Goal: Find specific page/section: Find specific page/section

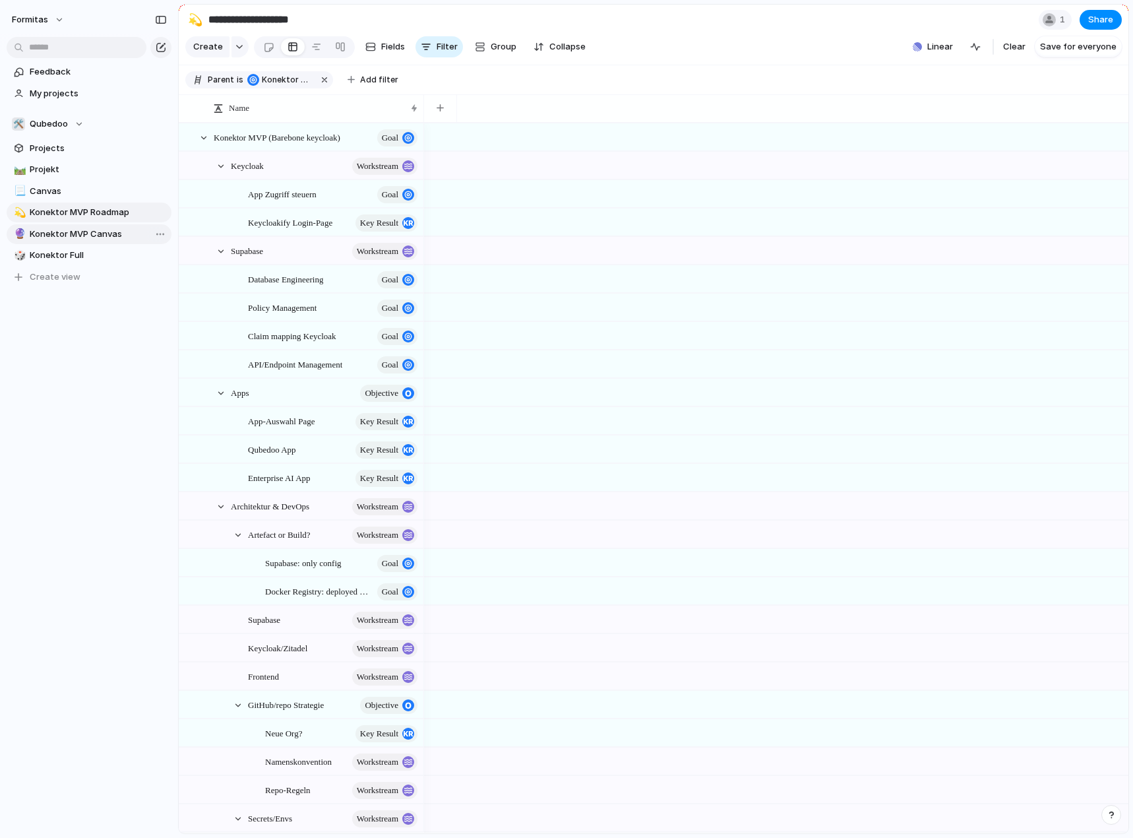
click at [74, 232] on span "Konektor MVP Canvas" at bounding box center [98, 234] width 137 height 13
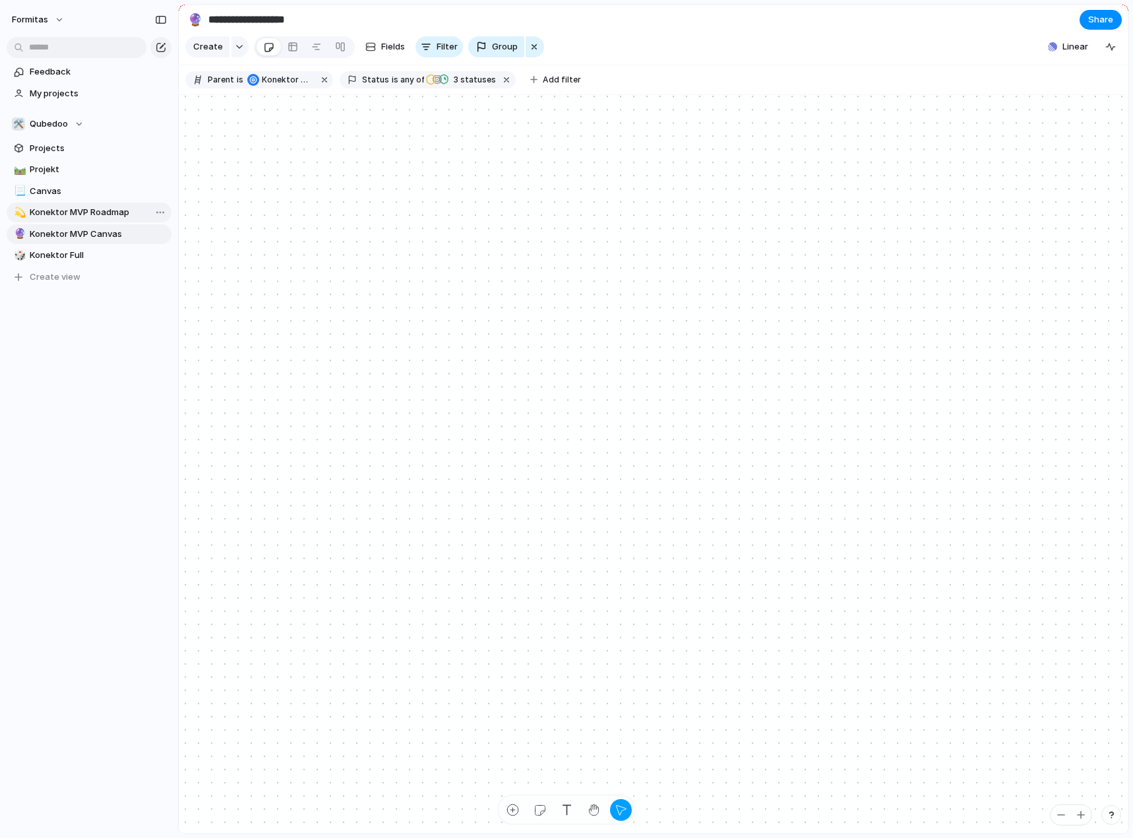
click at [77, 213] on span "Konektor MVP Roadmap" at bounding box center [98, 212] width 137 height 13
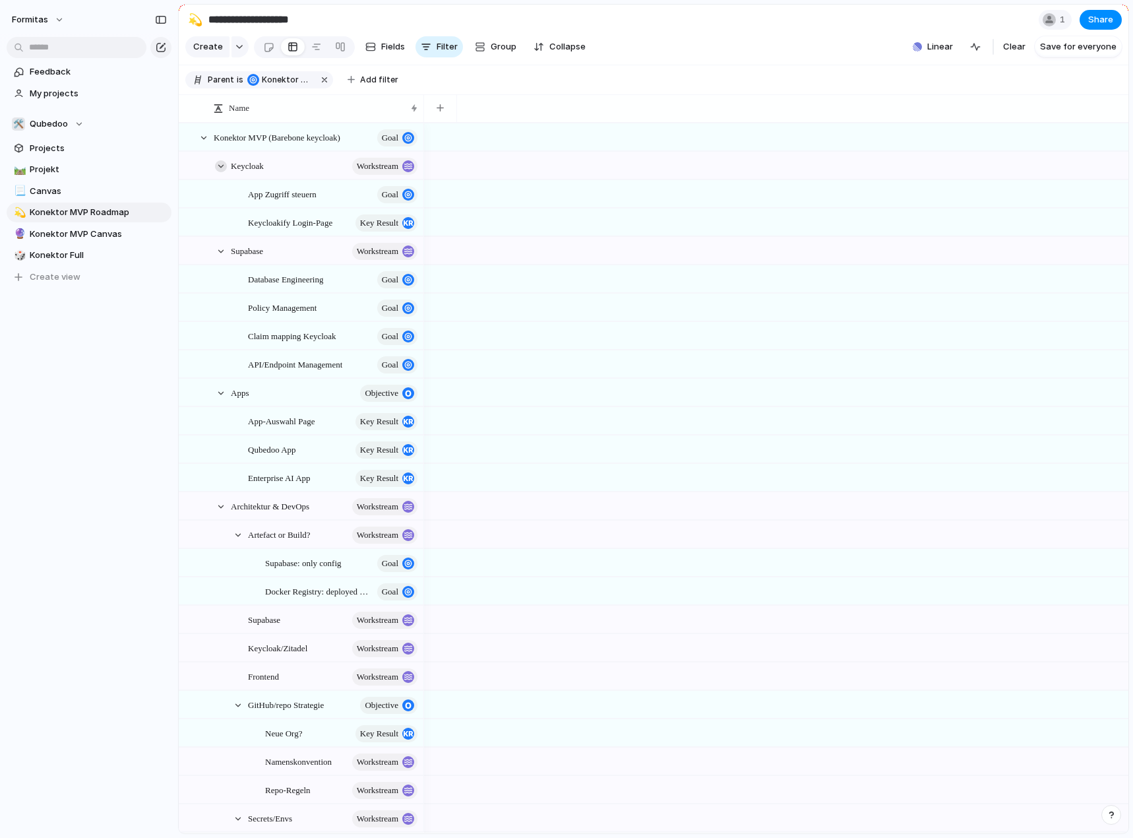
click at [222, 172] on div at bounding box center [221, 166] width 12 height 12
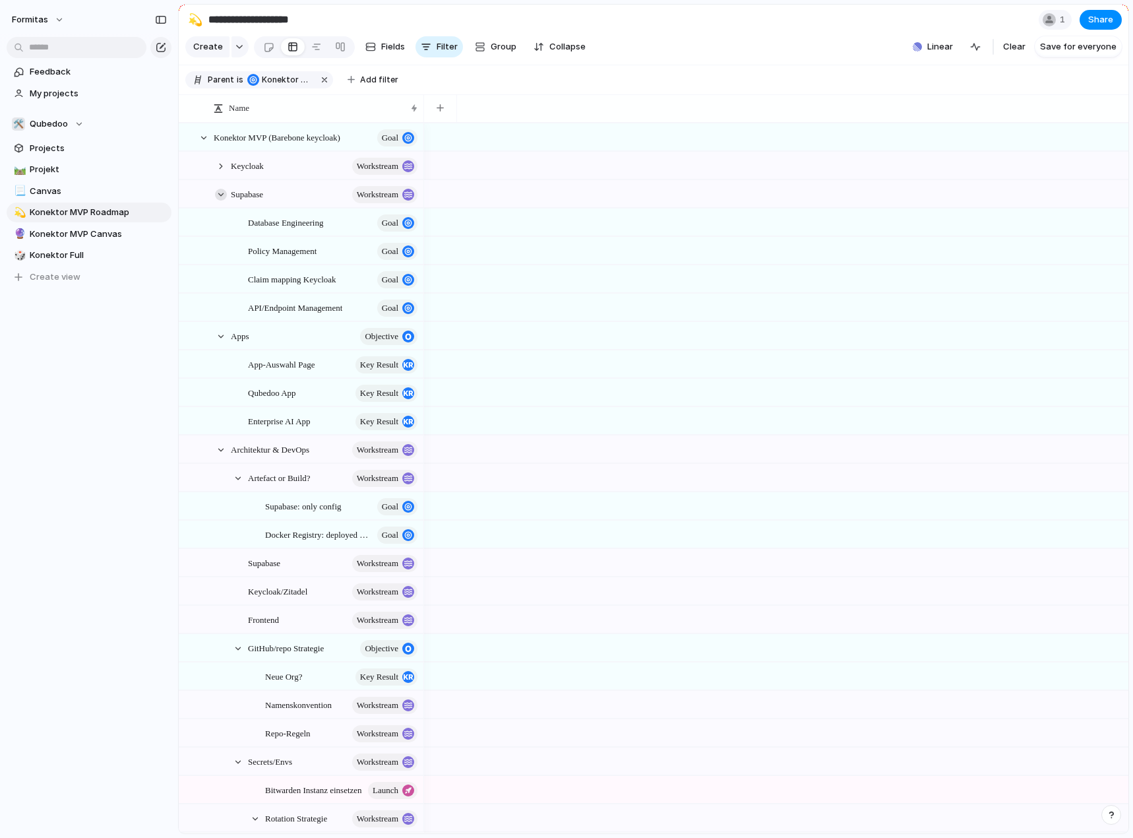
click at [220, 201] on div at bounding box center [221, 195] width 12 height 12
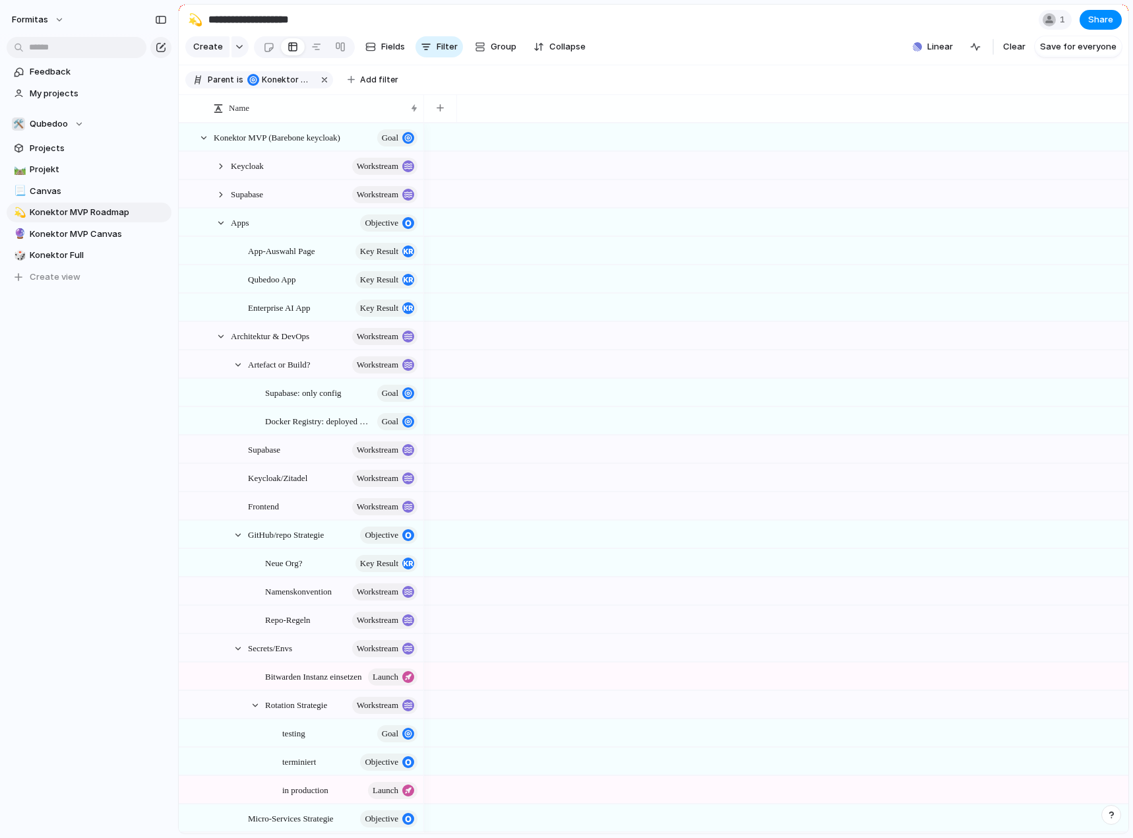
click at [218, 226] on div "Apps objective" at bounding box center [319, 222] width 210 height 27
click at [218, 229] on div at bounding box center [221, 223] width 12 height 12
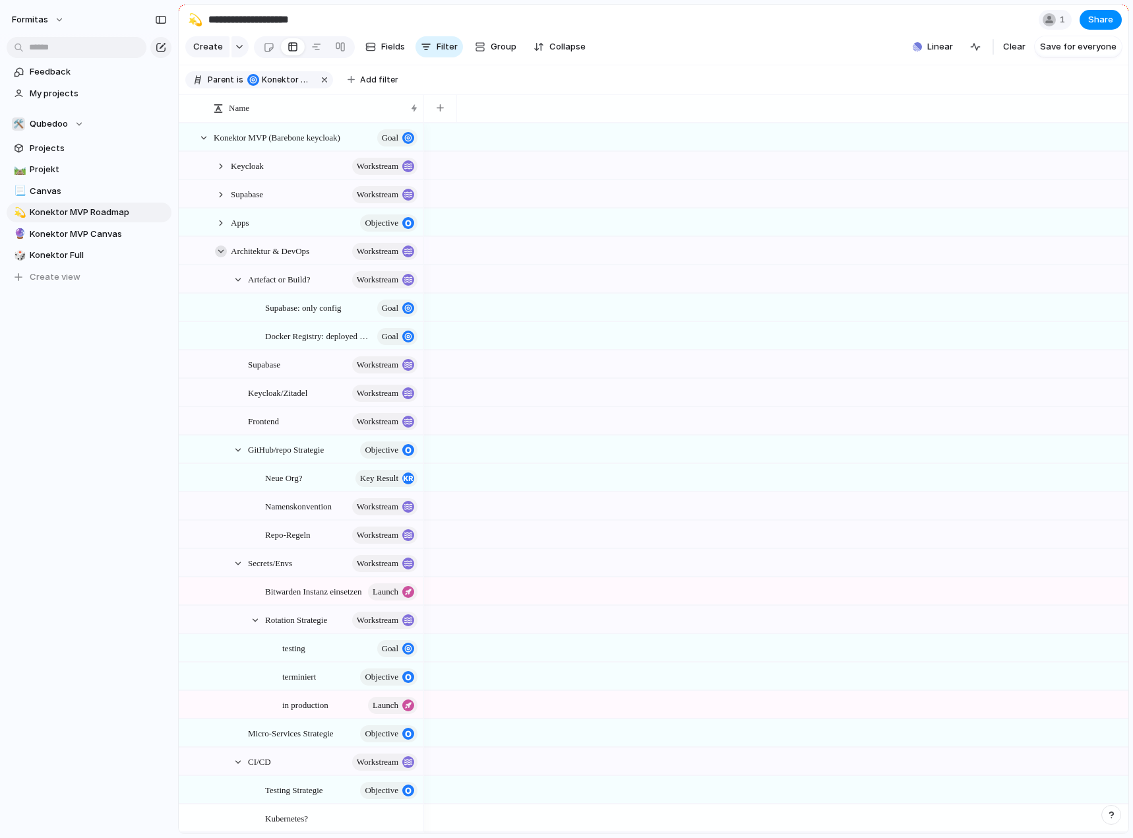
click at [220, 257] on div at bounding box center [221, 251] width 12 height 12
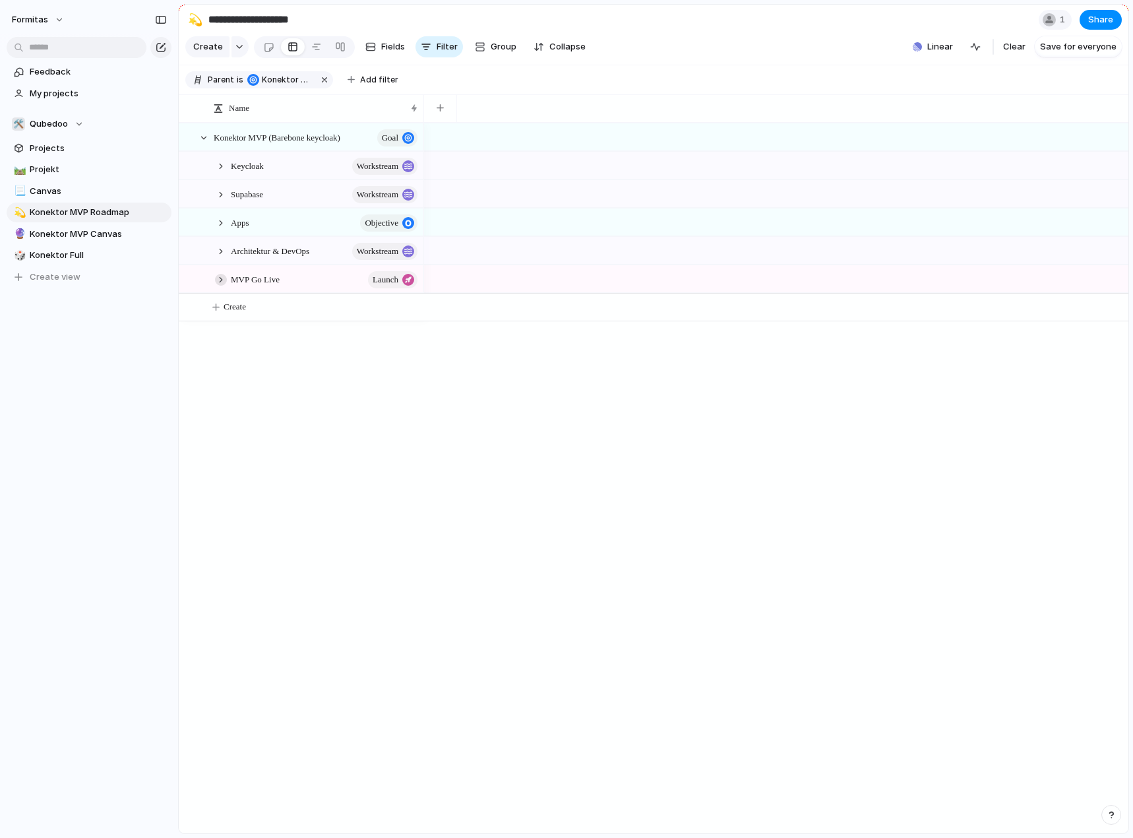
click at [218, 286] on div at bounding box center [221, 280] width 12 height 12
click at [203, 144] on div at bounding box center [204, 138] width 12 height 12
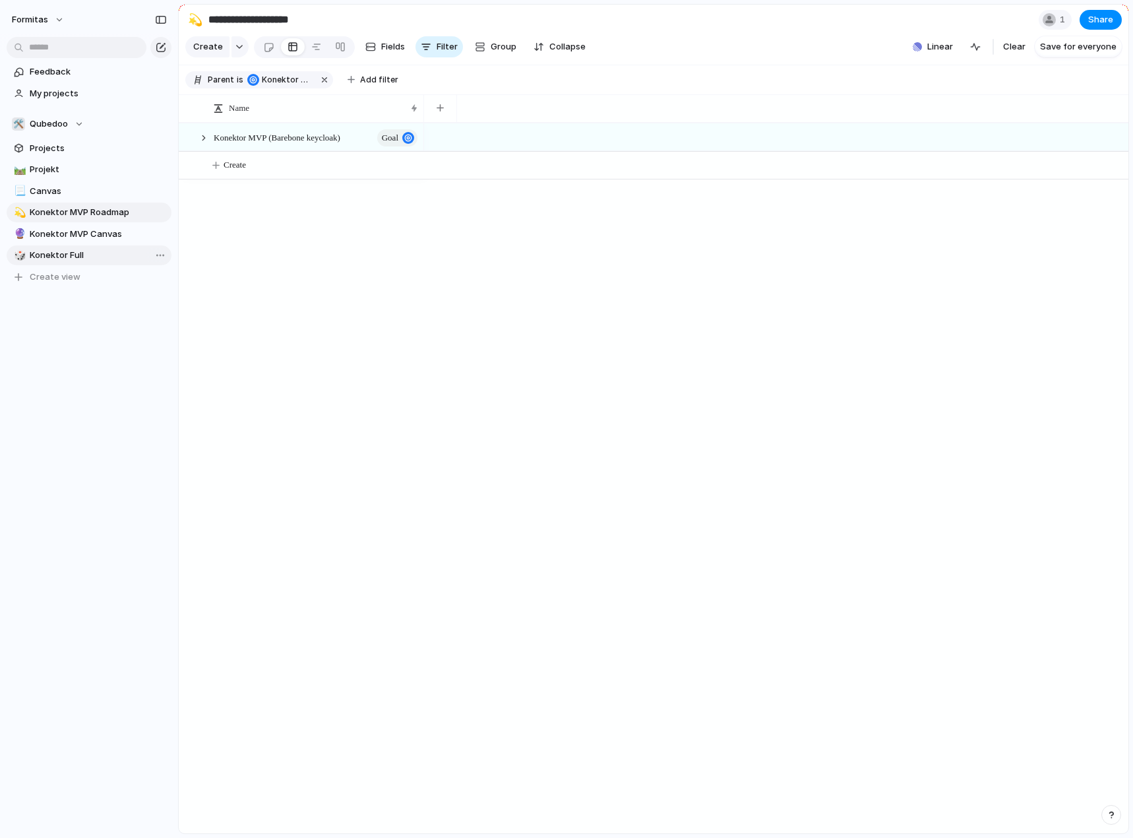
click at [96, 254] on span "Konektor Full" at bounding box center [98, 255] width 137 height 13
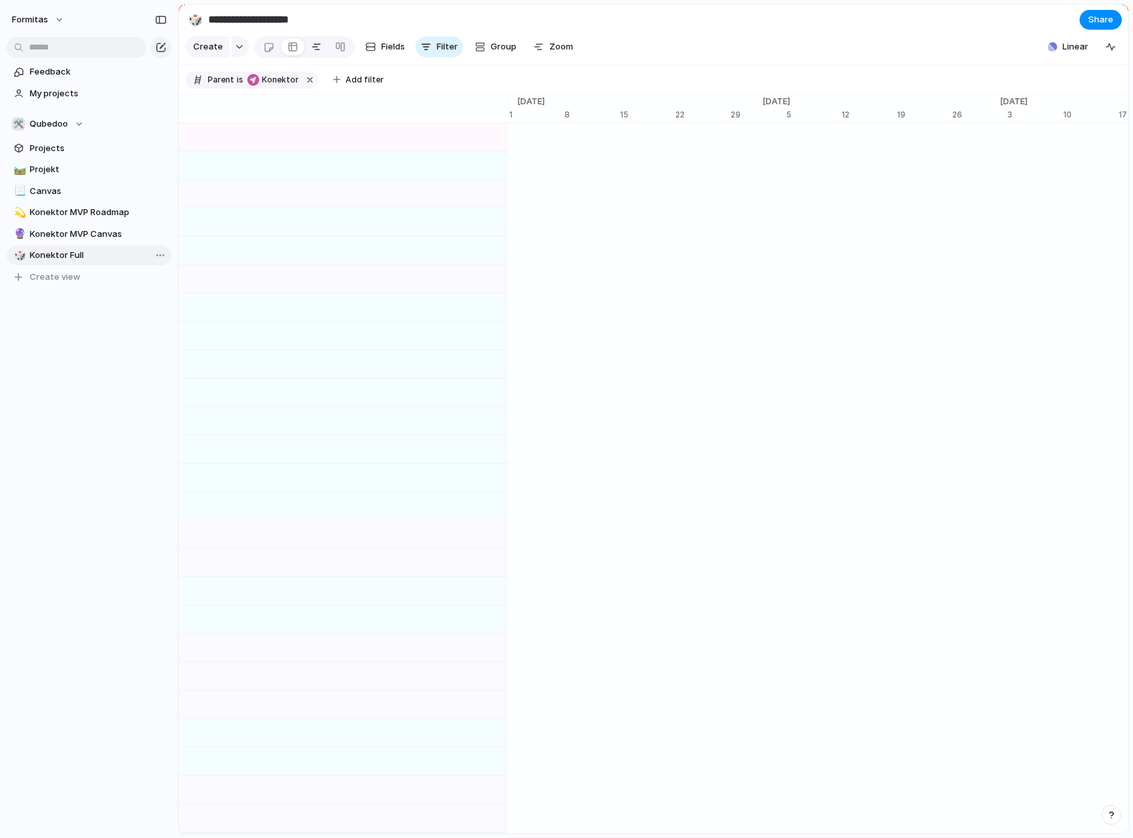
type input "**********"
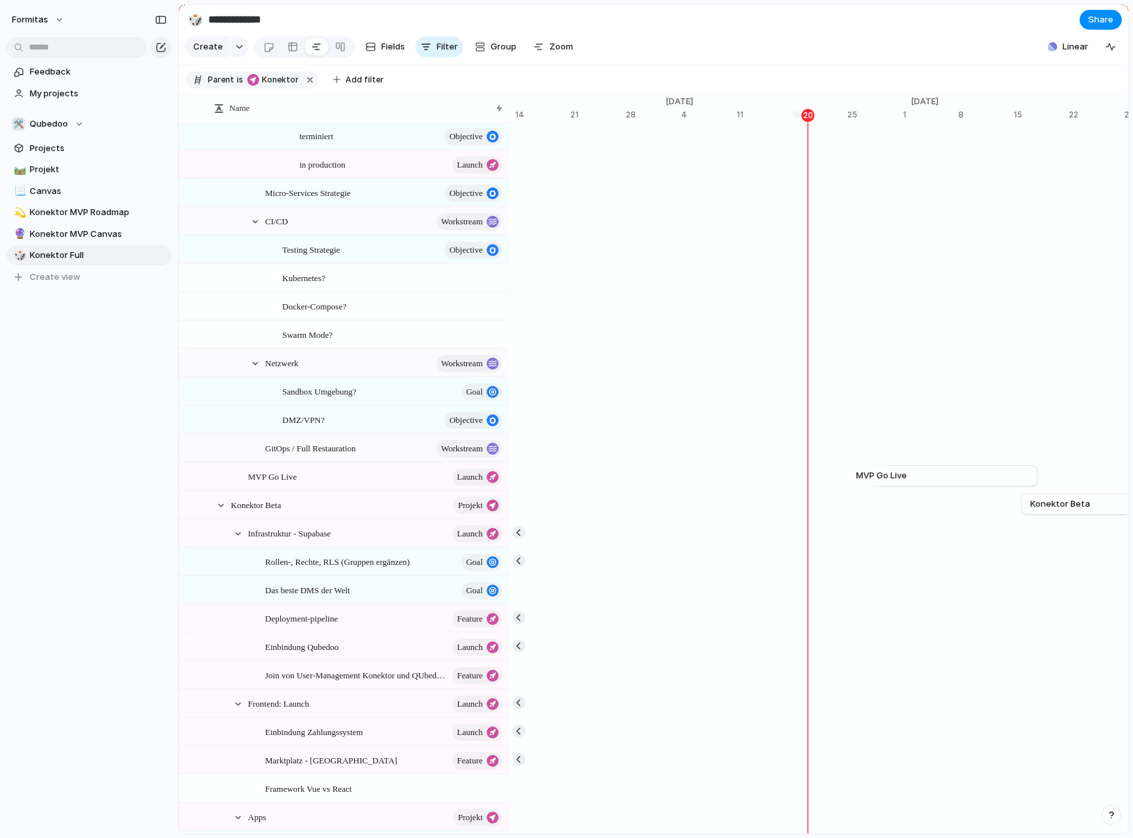
scroll to position [990, 0]
